Goal: Navigation & Orientation: Find specific page/section

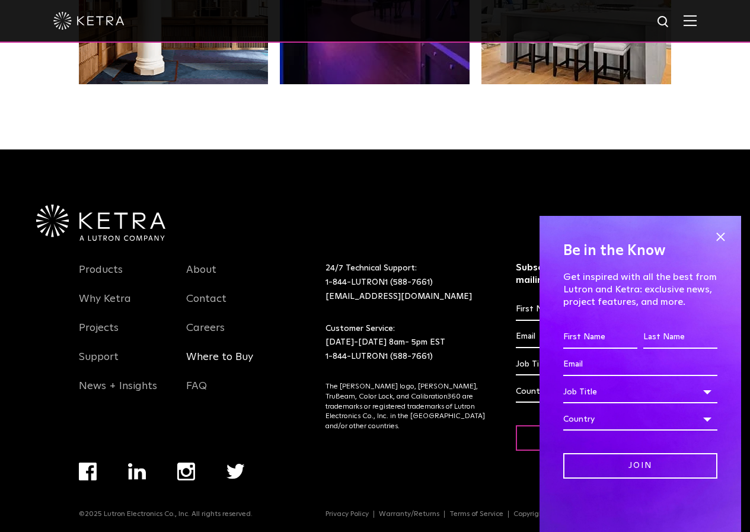
click at [202, 358] on link "Where to Buy" at bounding box center [219, 363] width 67 height 27
click at [200, 343] on link "Careers" at bounding box center [205, 334] width 39 height 27
drag, startPoint x: 195, startPoint y: 308, endPoint x: 197, endPoint y: 284, distance: 24.4
click at [195, 308] on link "Contact" at bounding box center [206, 305] width 40 height 27
click at [197, 284] on link "About" at bounding box center [201, 276] width 30 height 27
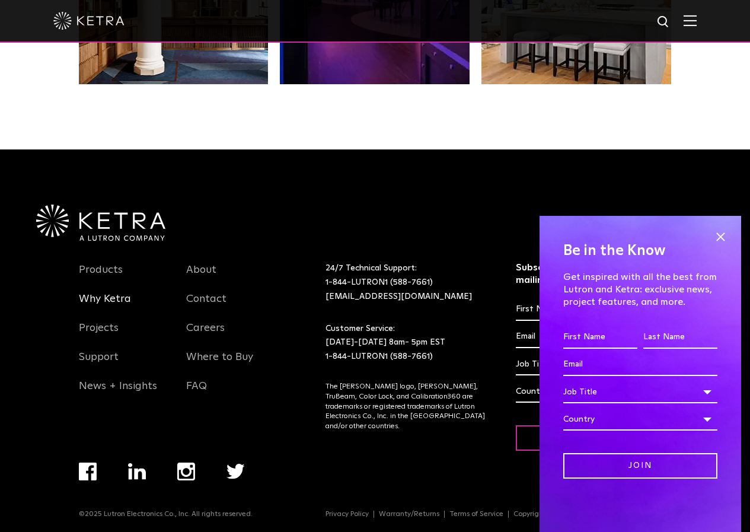
click at [100, 295] on link "Why Ketra" at bounding box center [105, 305] width 52 height 27
click at [115, 327] on link "Projects" at bounding box center [99, 334] width 40 height 27
click at [117, 363] on li "Support" at bounding box center [124, 363] width 90 height 29
click at [120, 401] on link "News + Insights" at bounding box center [118, 392] width 78 height 27
click at [97, 445] on div "Products Why Ketra Projects Support News + Insights About Contact Careers Where…" at bounding box center [177, 361] width 197 height 240
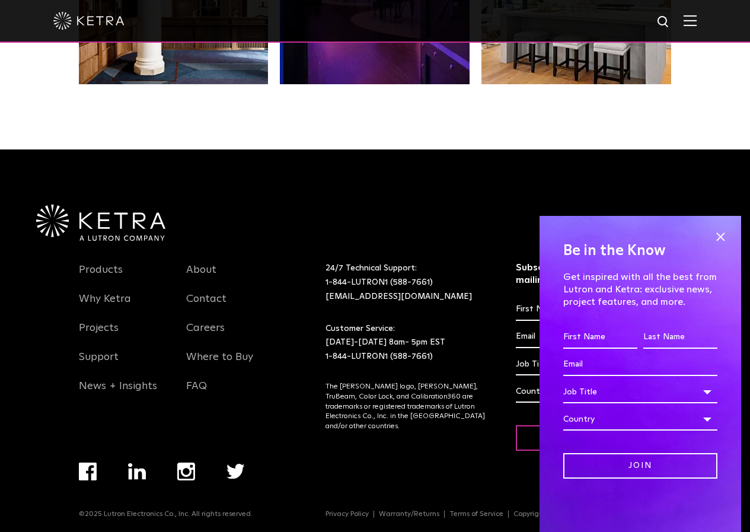
click at [87, 463] on img "Navigation Menu" at bounding box center [88, 472] width 18 height 18
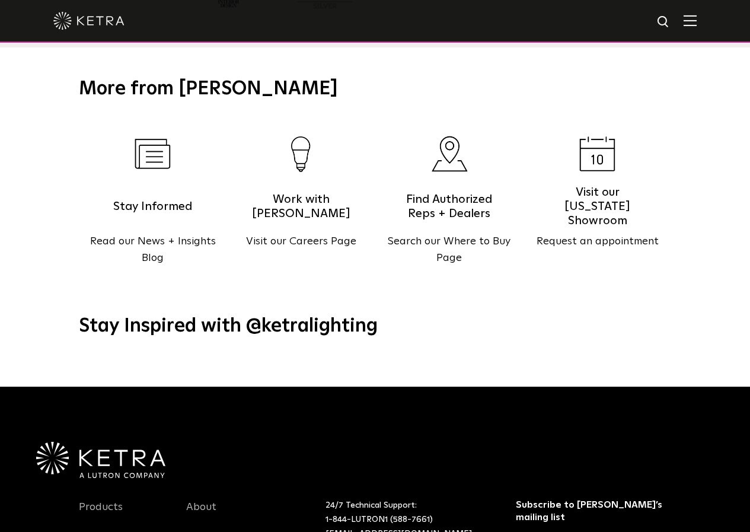
scroll to position [1353, 0]
